Goal: Task Accomplishment & Management: Use online tool/utility

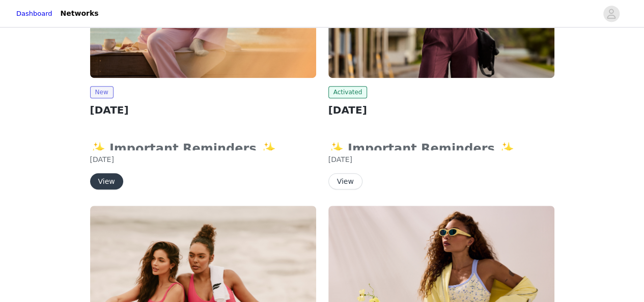
scroll to position [255, 0]
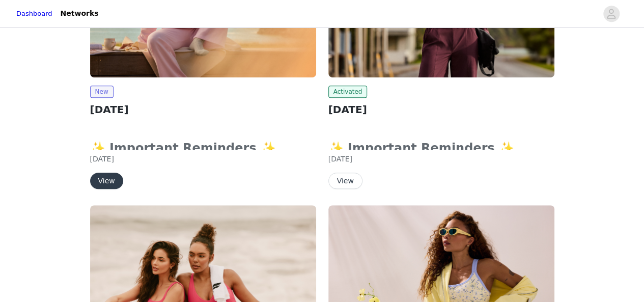
click at [114, 180] on button "View" at bounding box center [106, 181] width 33 height 16
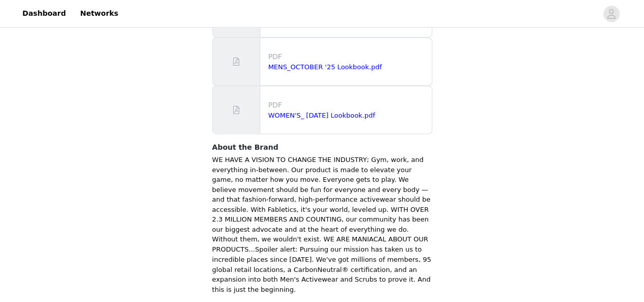
scroll to position [738, 0]
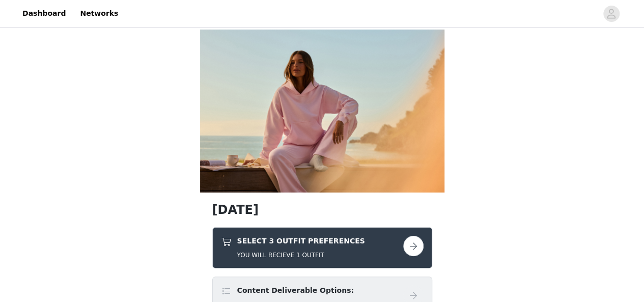
scroll to position [102, 0]
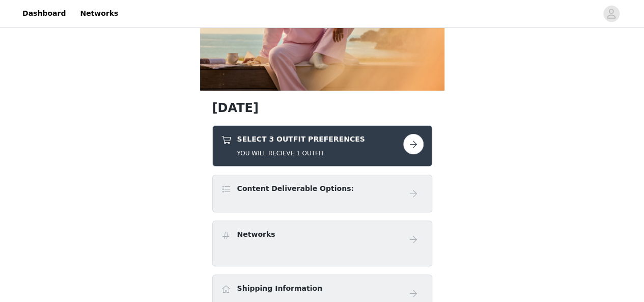
click at [411, 144] on button "button" at bounding box center [413, 144] width 20 height 20
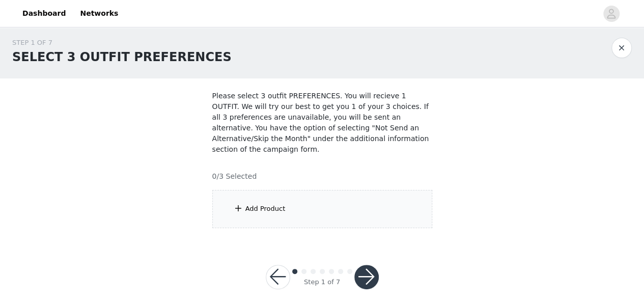
scroll to position [4, 0]
click at [296, 199] on div "Add Product" at bounding box center [322, 209] width 220 height 38
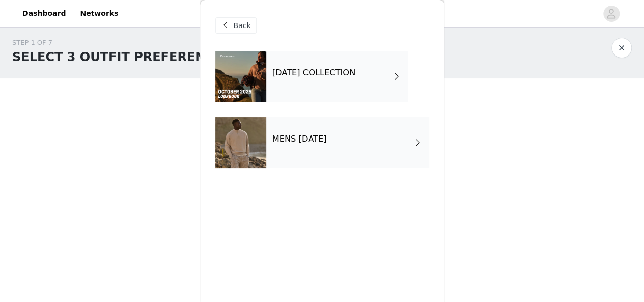
click at [350, 86] on div "[DATE] COLLECTION" at bounding box center [337, 76] width 142 height 51
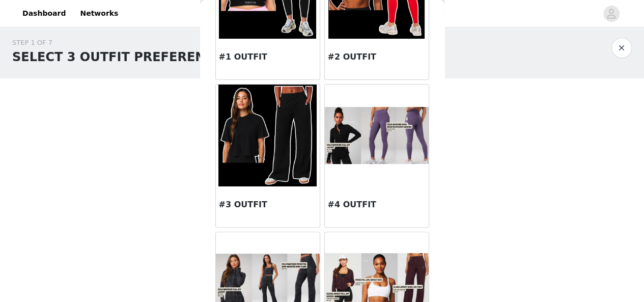
scroll to position [0, 0]
